Goal: Check status

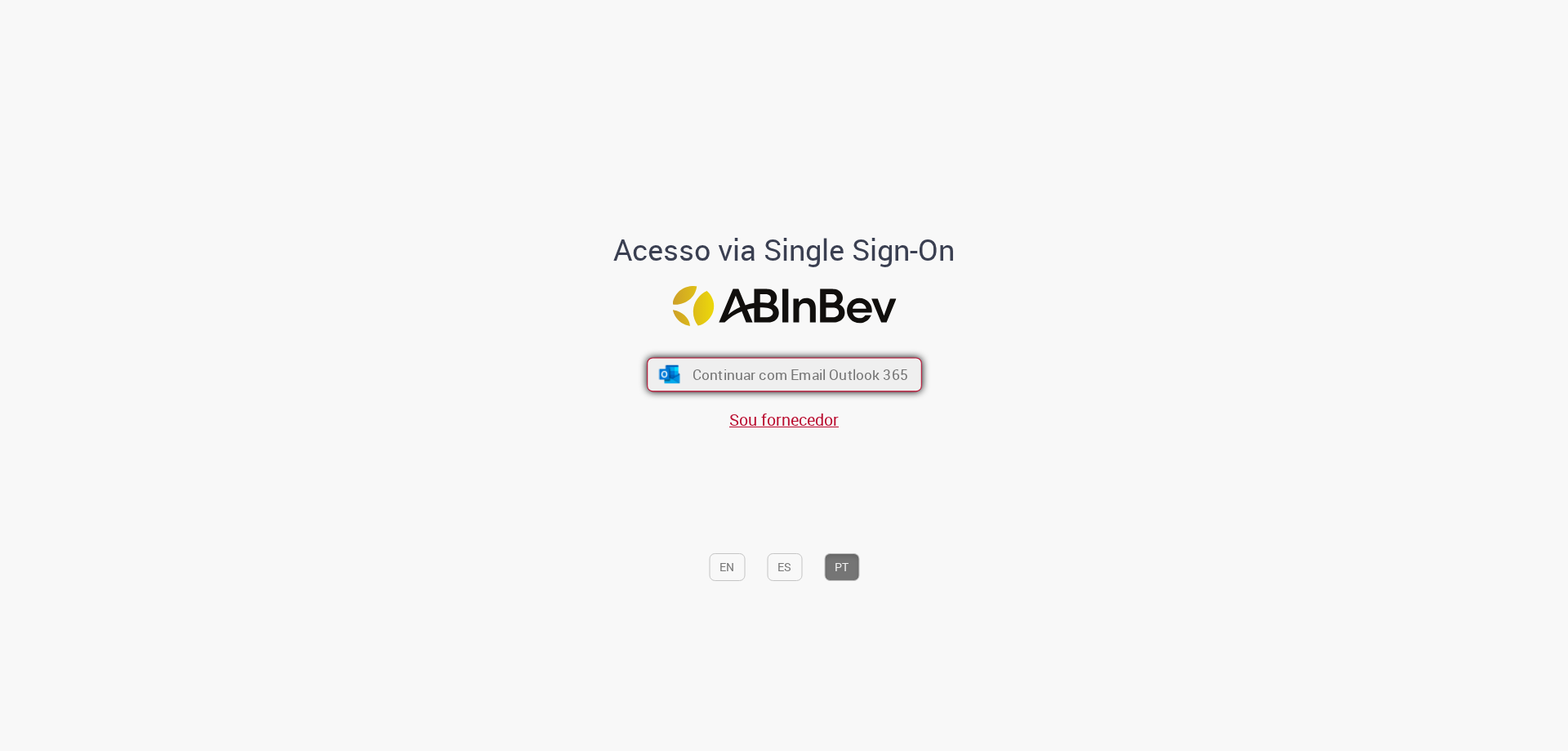
click at [740, 377] on span "Continuar com Email Outlook 365" at bounding box center [799, 375] width 216 height 19
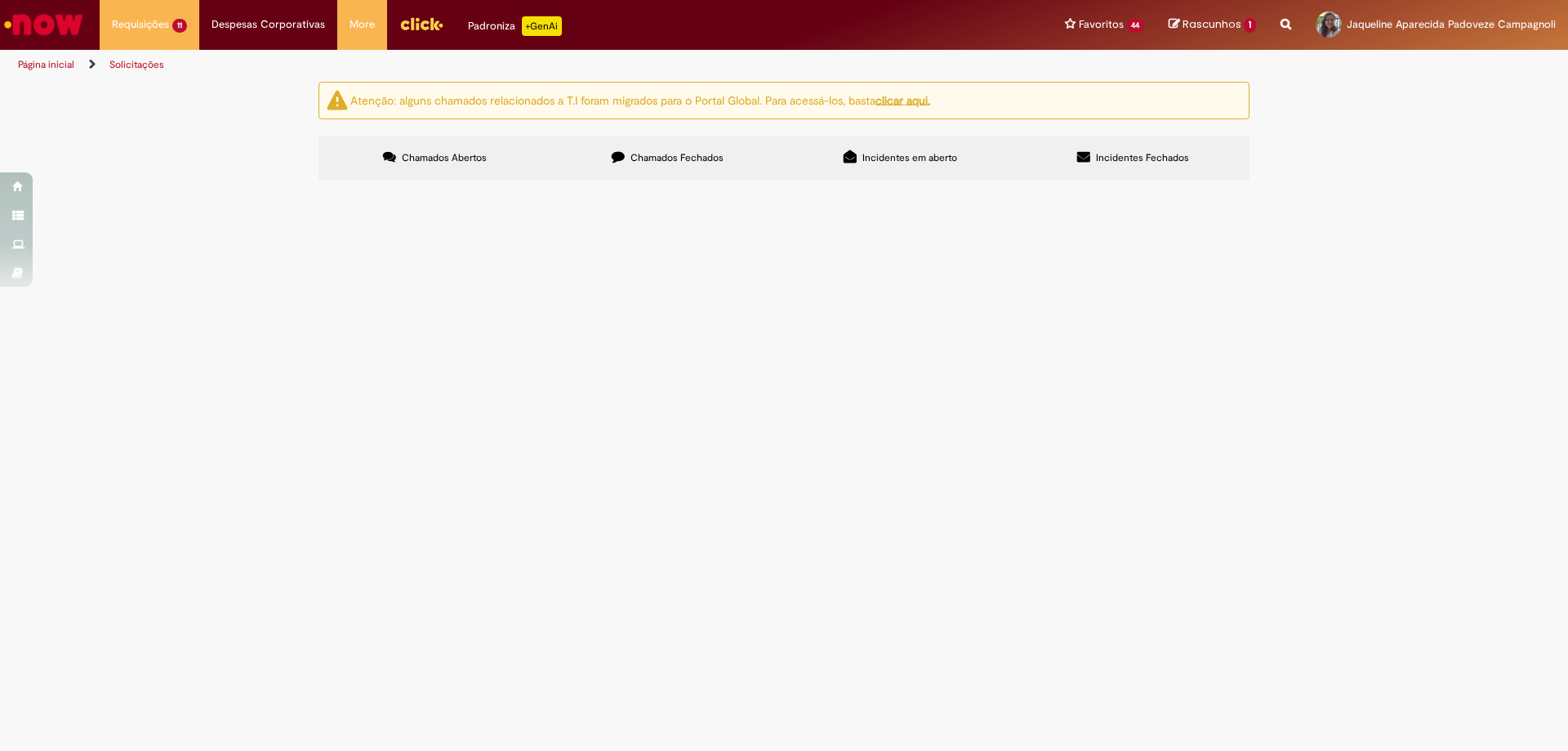
click at [0, 0] on span "Bom dia! Solicito pagto VAMOS - FATURA DE LOCAÇÃO Nº 217115069" at bounding box center [0, 0] width 0 height 0
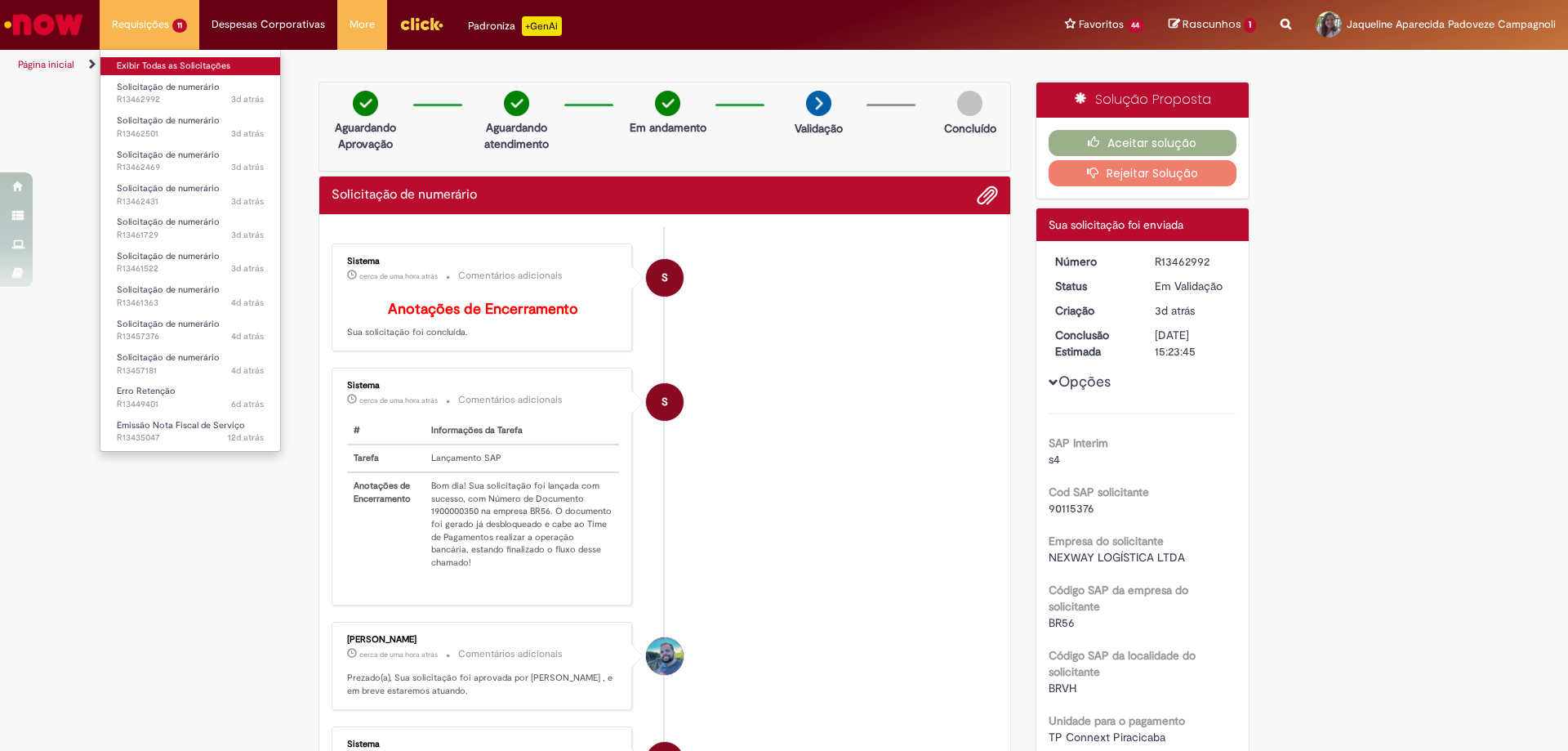
click at [143, 66] on link "Exibir Todas as Solicitações" at bounding box center [190, 66] width 180 height 18
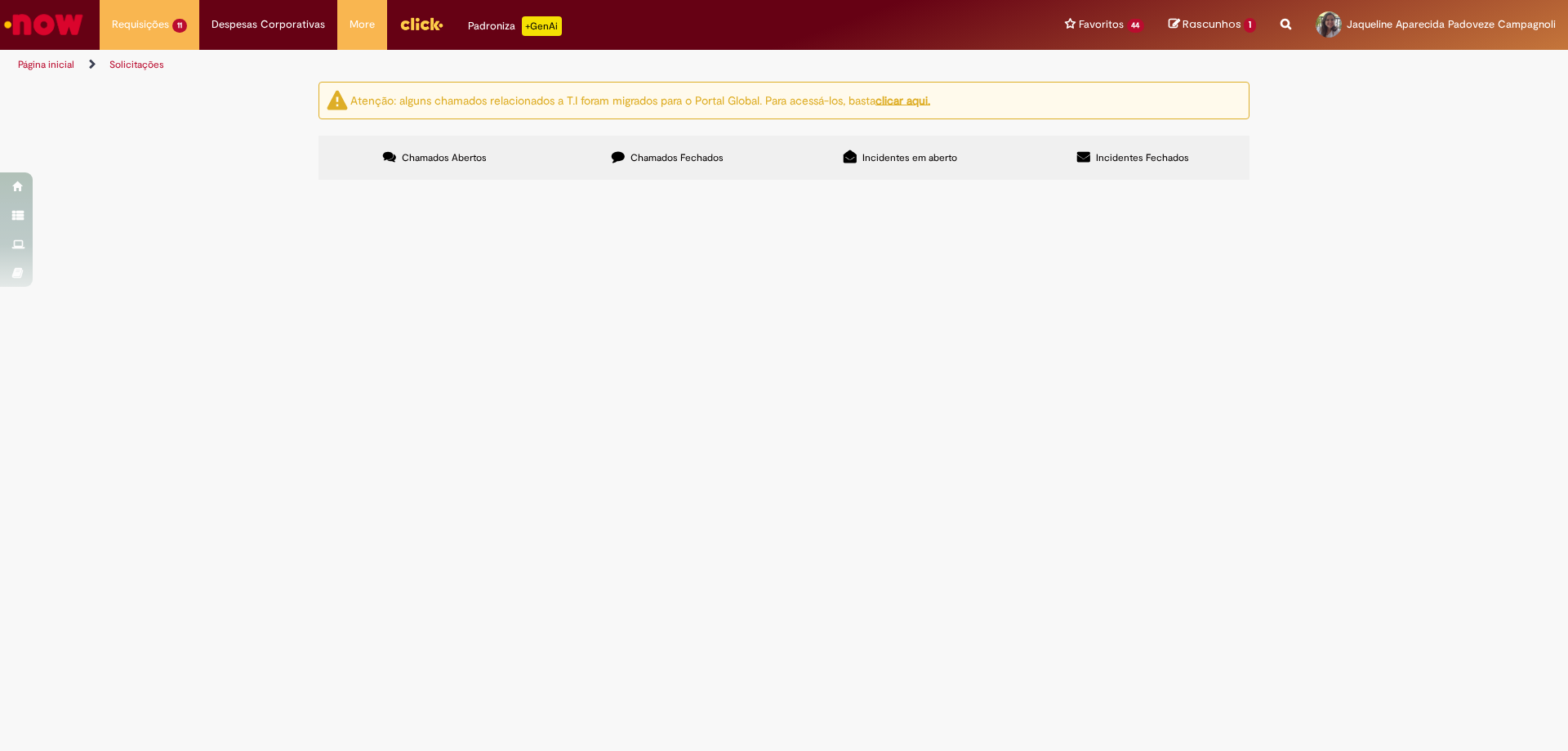
scroll to position [116, 0]
click at [0, 0] on span "Bom dia! Solicito pgto - DISKTRANS - FATURA DE LOCAÇÃO DE BENS MÓVEIS 580148" at bounding box center [0, 0] width 0 height 0
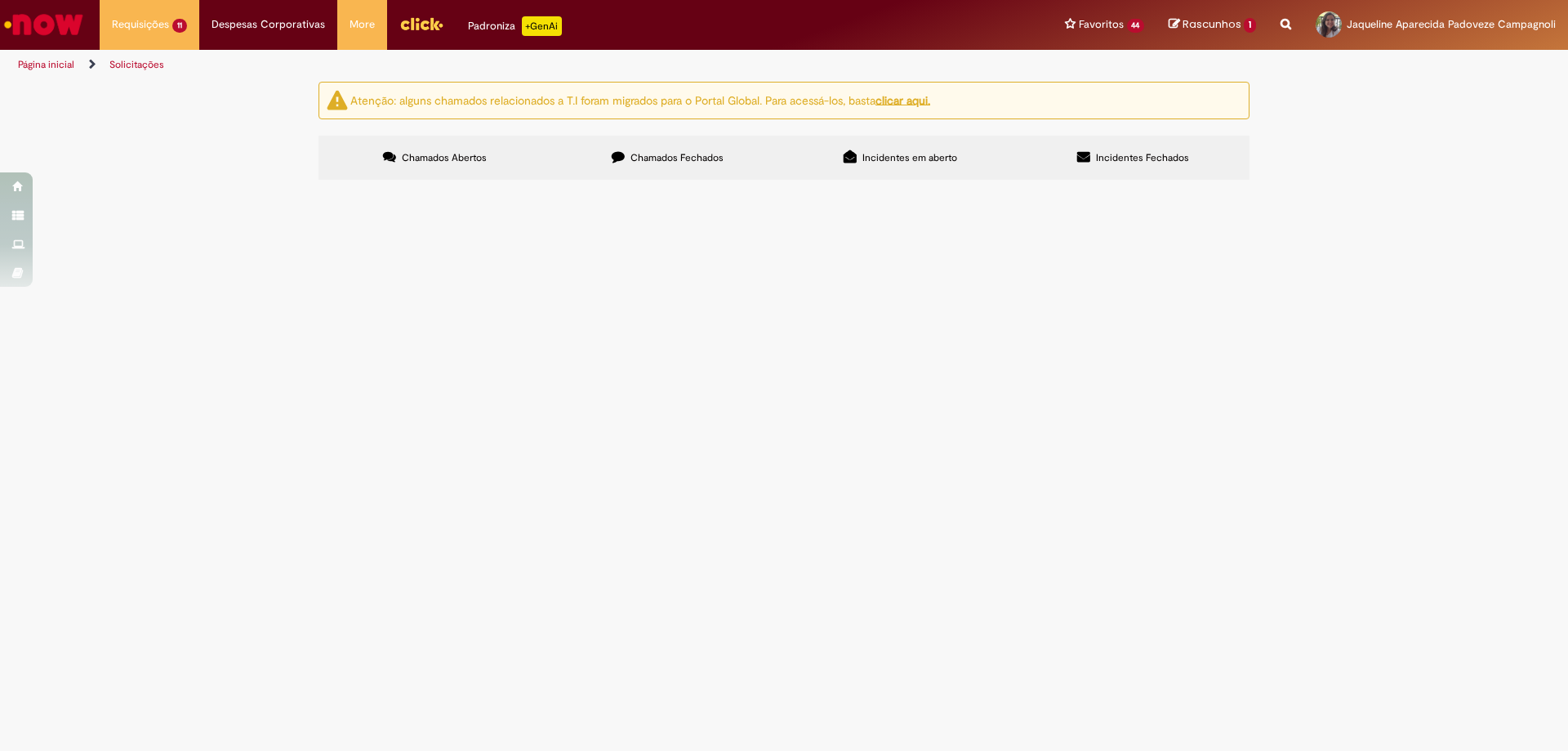
click at [0, 0] on span "Bom dia! Solicito pgto - DISKTRANS - FATURA DE LOCAÇÃO DE BENS MÓVEIS 580148" at bounding box center [0, 0] width 0 height 0
